Goal: Browse casually: Explore the website without a specific task or goal

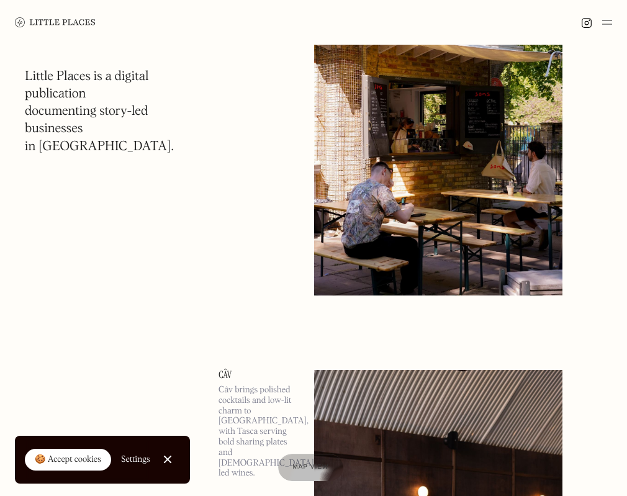
scroll to position [14323, 0]
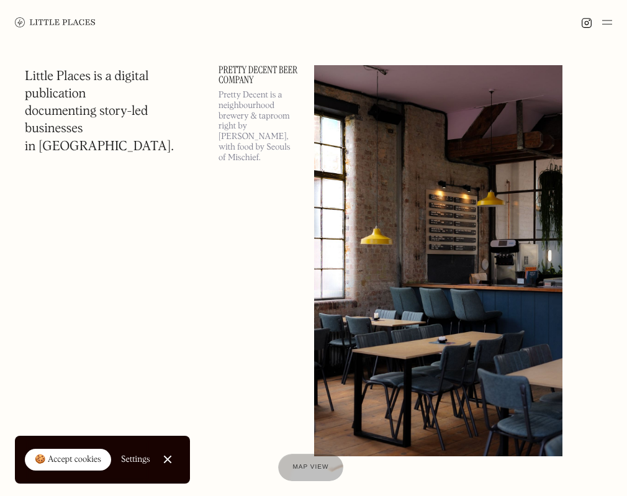
scroll to position [17845, 0]
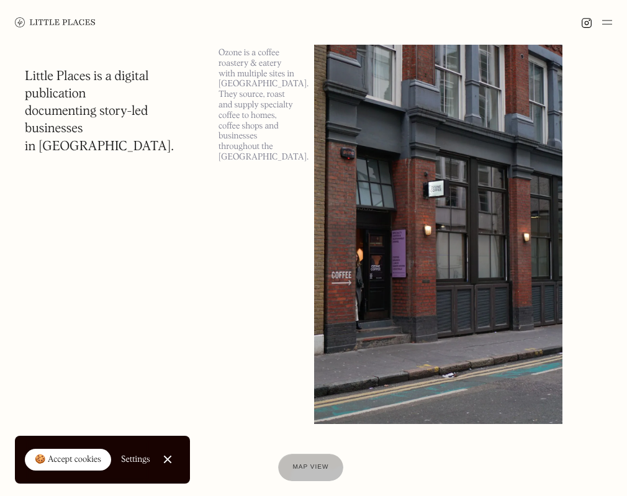
scroll to position [42731, 0]
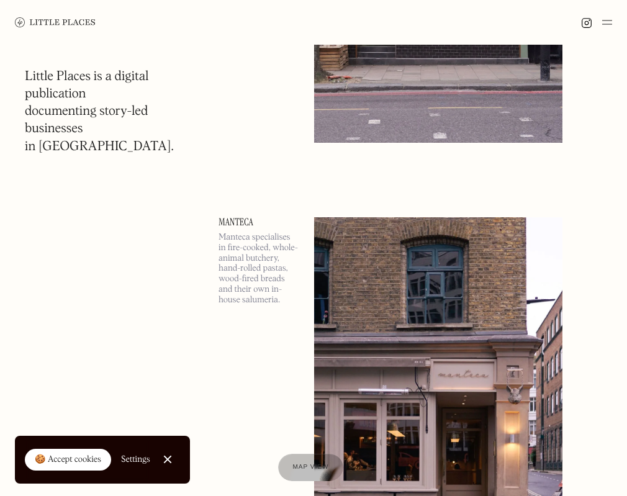
click at [90, 460] on div "🍪 Accept cookies" at bounding box center [68, 460] width 66 height 12
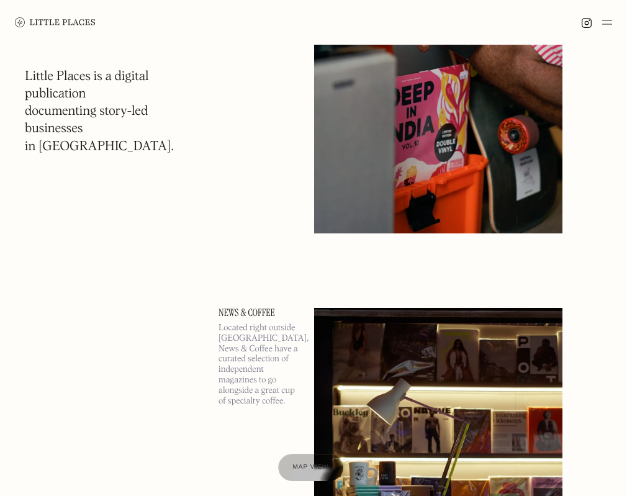
scroll to position [64351, 0]
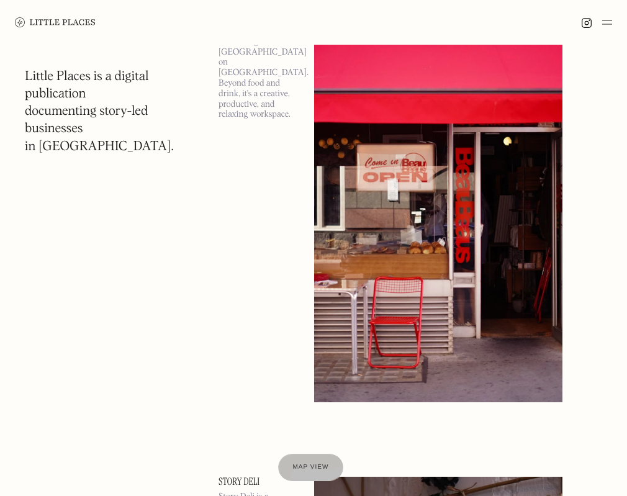
click at [610, 21] on img at bounding box center [607, 22] width 10 height 15
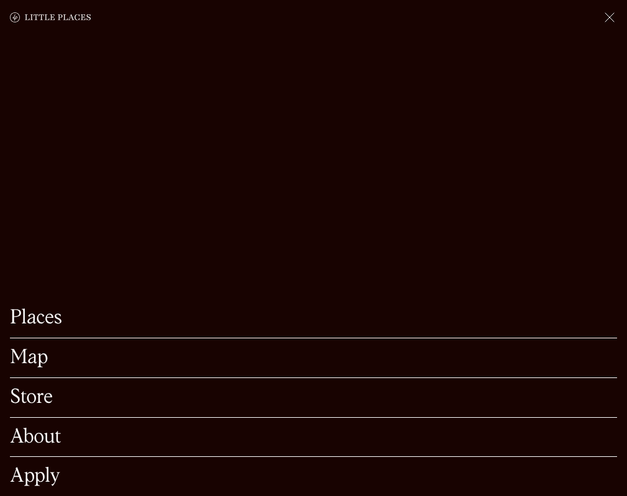
click at [612, 33] on div at bounding box center [313, 17] width 627 height 35
